Goal: Information Seeking & Learning: Find specific fact

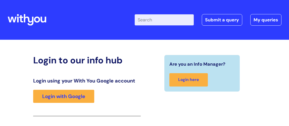
scroll to position [82, 0]
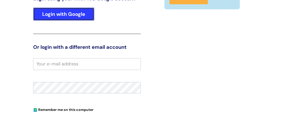
click at [65, 14] on link "Login with Google" at bounding box center [63, 14] width 61 height 13
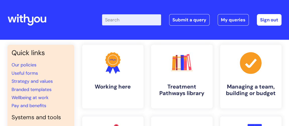
click at [114, 20] on input "Enter your search term here..." at bounding box center [131, 19] width 59 height 11
type input "recruitment"
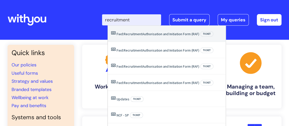
click at [129, 36] on span "Recruitment" at bounding box center [133, 34] width 19 height 5
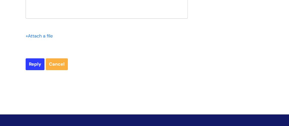
scroll to position [4635, 0]
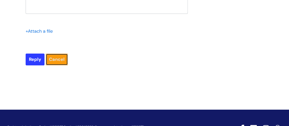
click at [54, 54] on link "Cancel" at bounding box center [57, 60] width 22 height 12
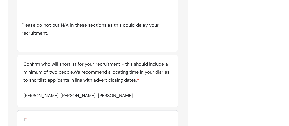
scroll to position [3127, 0]
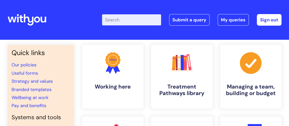
click at [118, 21] on input "Enter your search term here..." at bounding box center [131, 19] width 59 height 11
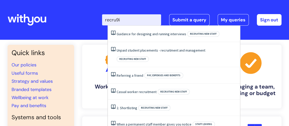
type input "recru9"
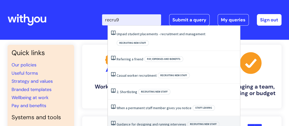
click at [146, 122] on link "Guidance for designing and running interviews" at bounding box center [152, 124] width 70 height 5
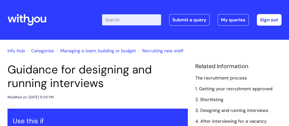
click at [159, 50] on link "Recruiting new staff" at bounding box center [162, 51] width 41 height 6
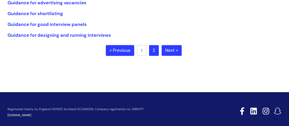
scroll to position [193, 0]
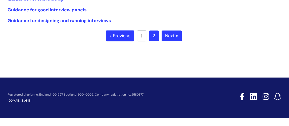
click at [172, 36] on link "Next »" at bounding box center [172, 35] width 20 height 11
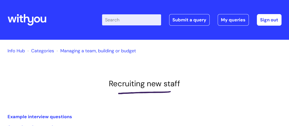
click at [42, 50] on link "Categories" at bounding box center [42, 51] width 23 height 6
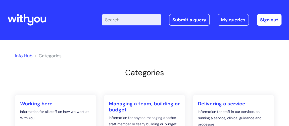
click at [116, 21] on input "Enter your search term here..." at bounding box center [131, 19] width 59 height 11
type input "pay scales"
click button "Search" at bounding box center [0, 0] width 0 height 0
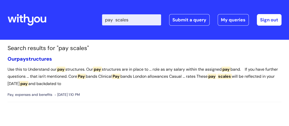
click at [45, 58] on link "Our pay structures" at bounding box center [30, 59] width 44 height 7
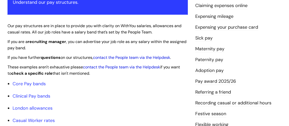
scroll to position [114, 0]
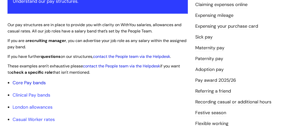
click at [30, 82] on link "Core Pay bands" at bounding box center [29, 83] width 33 height 6
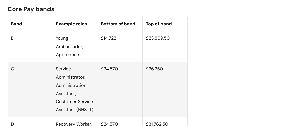
scroll to position [365, 0]
